Goal: Entertainment & Leisure: Consume media (video, audio)

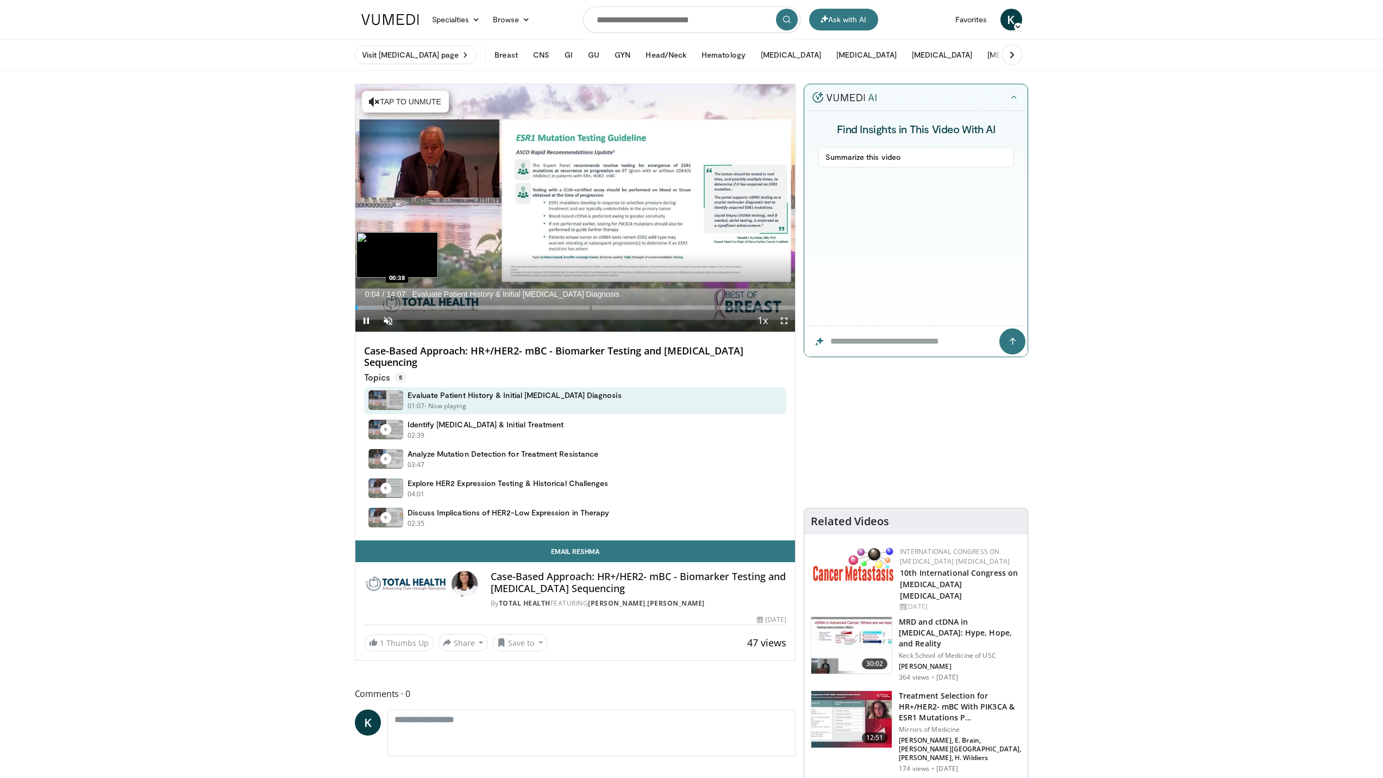
click at [375, 308] on div "Loaded : 4.71% 00:04" at bounding box center [576, 307] width 440 height 4
click at [382, 317] on span "Video Player" at bounding box center [388, 321] width 22 height 22
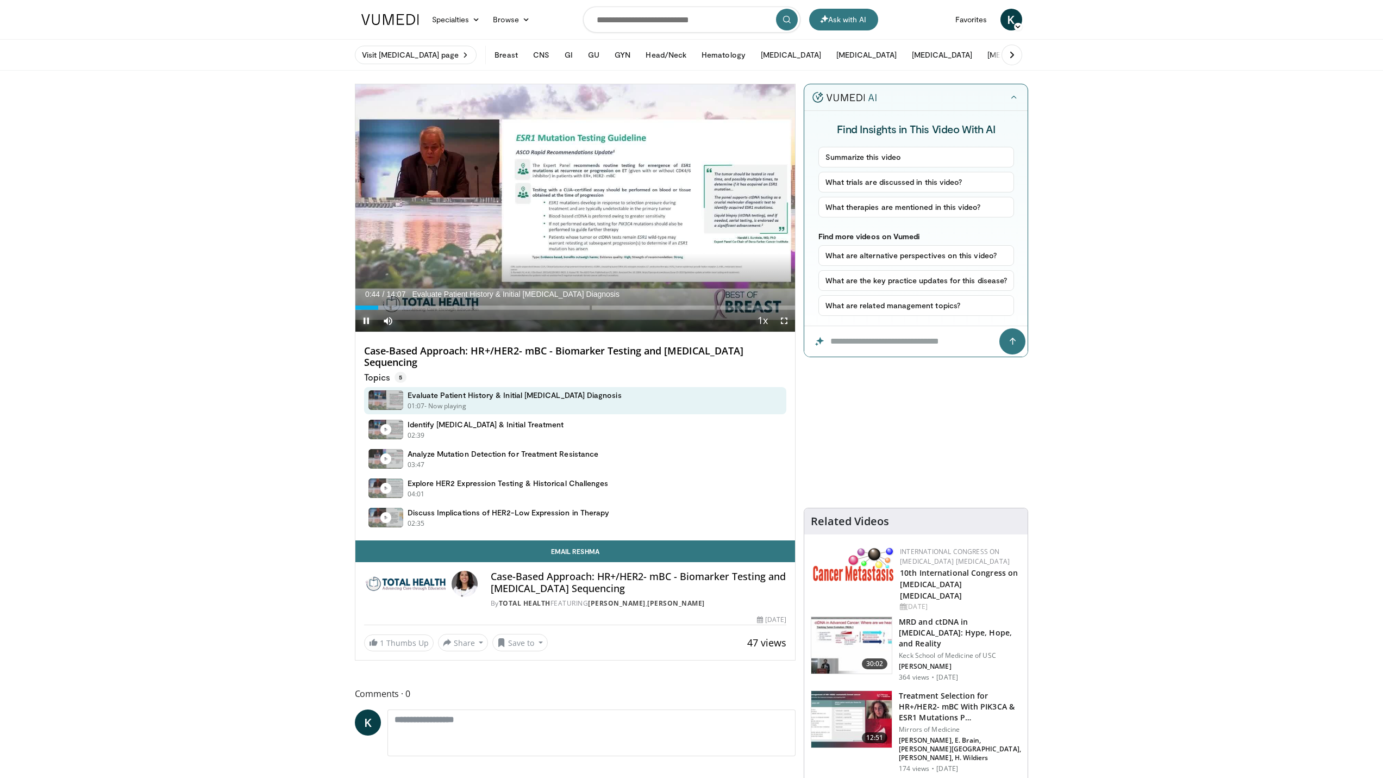
click at [363, 321] on span "Video Player" at bounding box center [367, 321] width 22 height 22
click at [783, 323] on span "Video Player" at bounding box center [785, 321] width 22 height 22
